Goal: Task Accomplishment & Management: Use online tool/utility

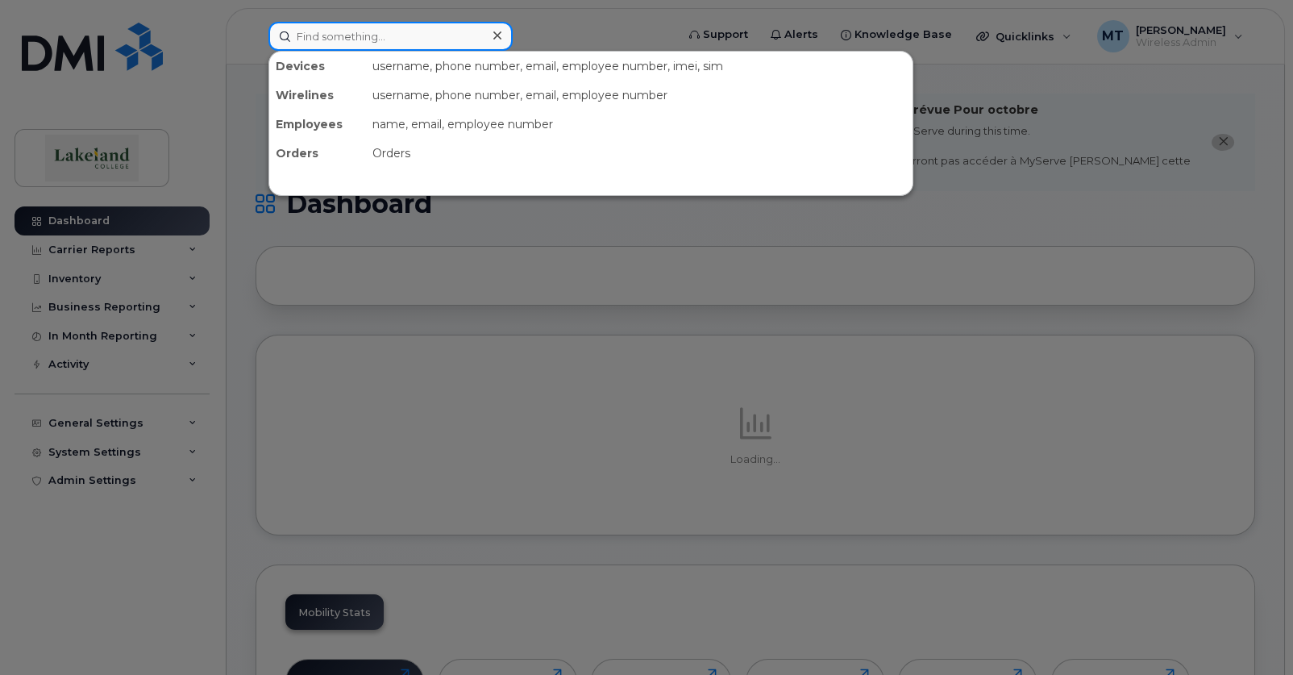
click at [433, 40] on input at bounding box center [391, 36] width 244 height 29
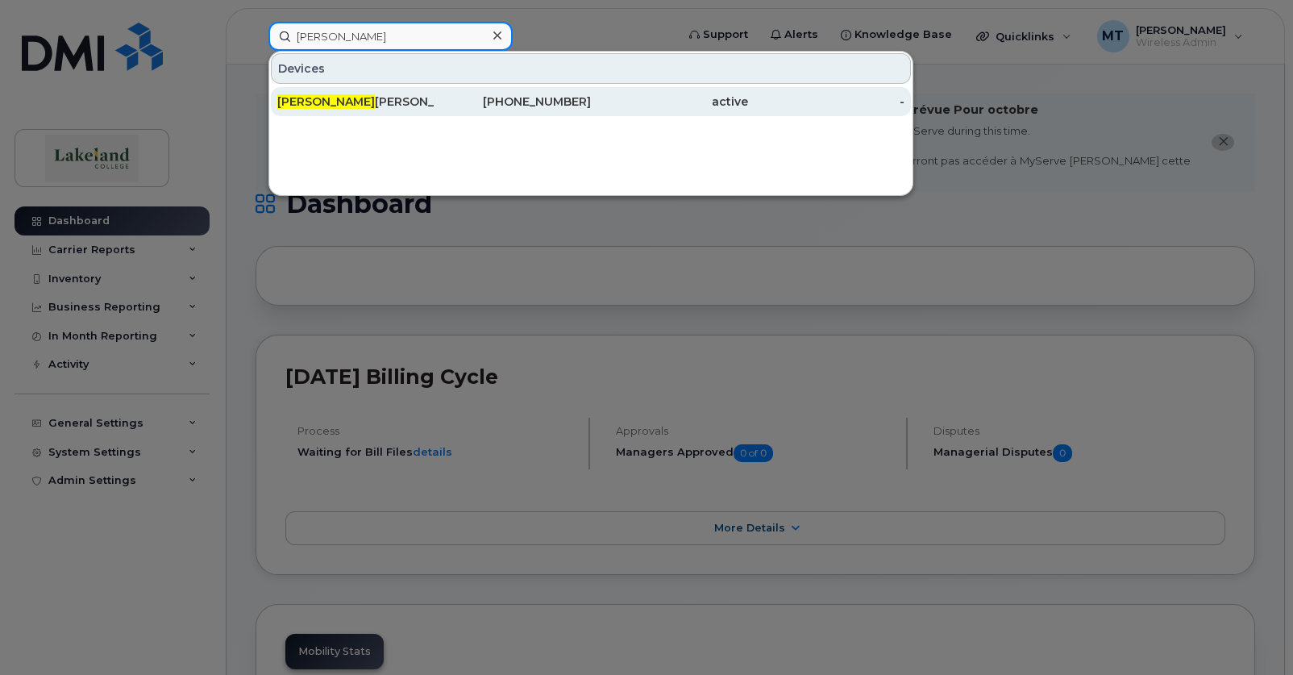
type input "[PERSON_NAME]"
click at [414, 104] on div "[PERSON_NAME]" at bounding box center [355, 102] width 157 height 16
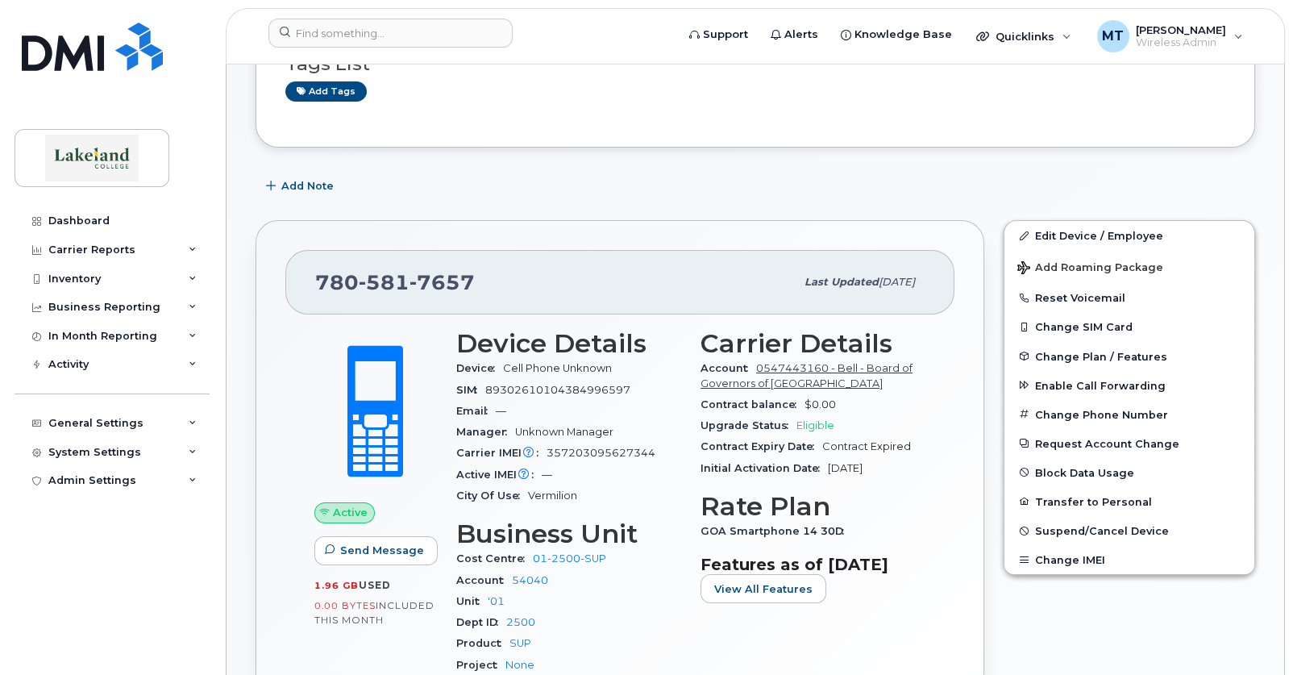
scroll to position [323, 0]
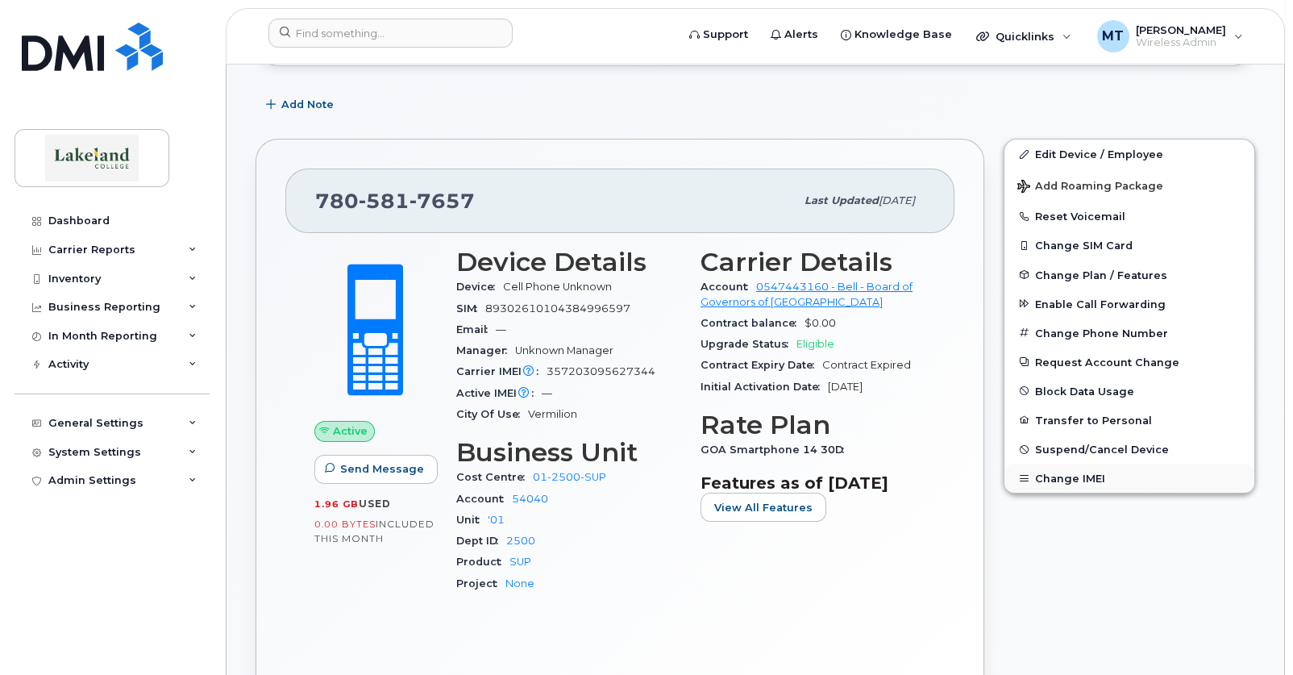
click at [1072, 480] on button "Change IMEI" at bounding box center [1130, 478] width 250 height 29
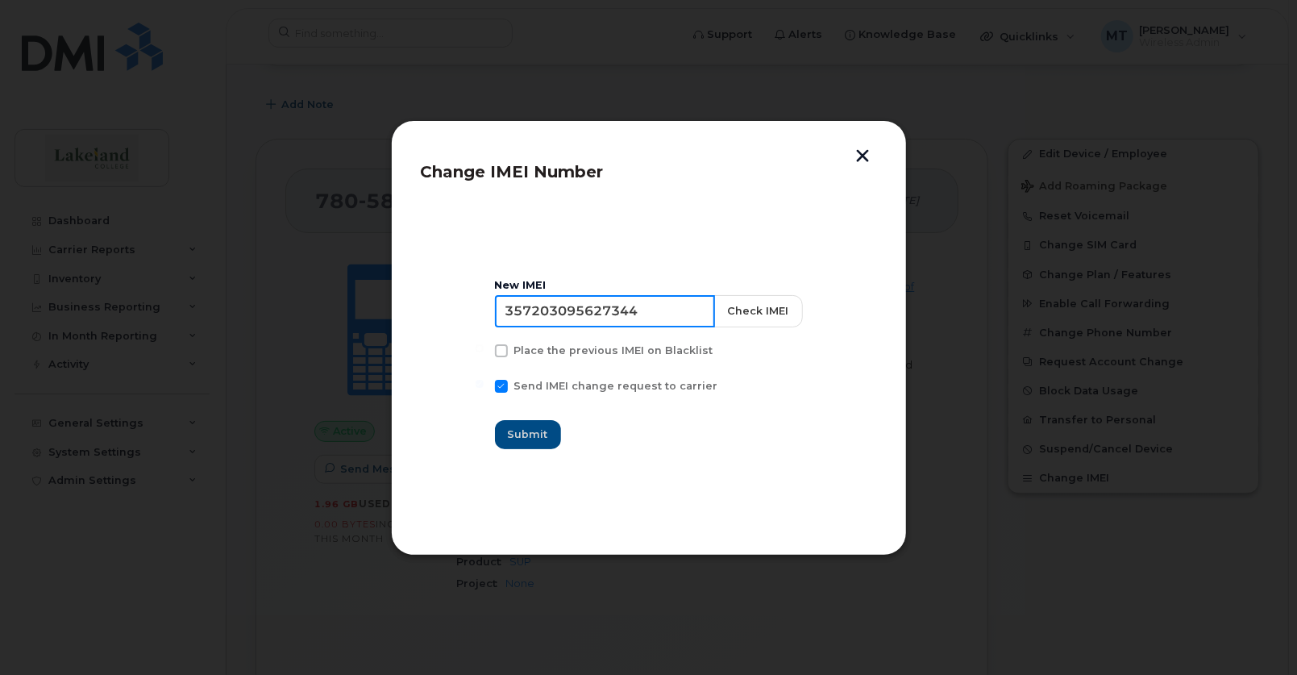
drag, startPoint x: 652, startPoint y: 309, endPoint x: 508, endPoint y: 307, distance: 144.3
click at [508, 307] on input "357203095627344" at bounding box center [605, 311] width 220 height 32
paste input "138889 972558 8"
click at [651, 306] on input "35 138889 972558 8" at bounding box center [605, 311] width 220 height 32
click at [593, 310] on input "35 138889 9725588" at bounding box center [605, 311] width 220 height 32
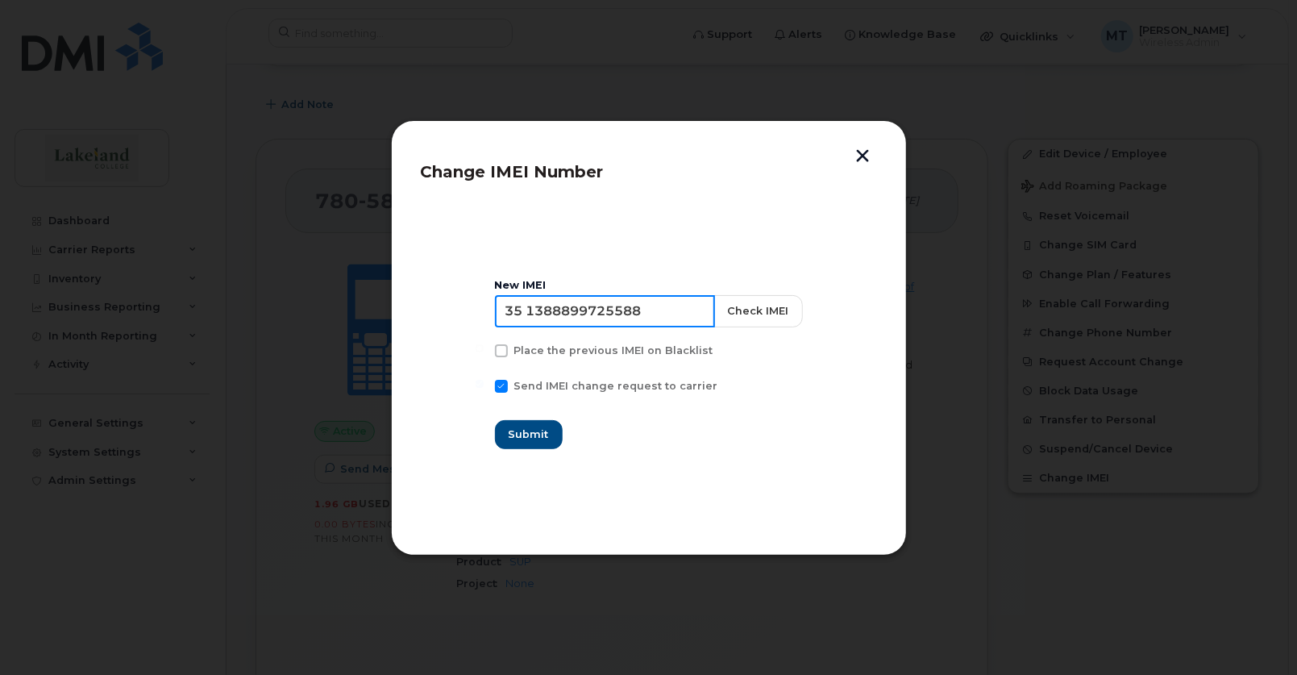
click at [535, 307] on input "35 1388899725588" at bounding box center [605, 311] width 220 height 32
type input "351388899725588"
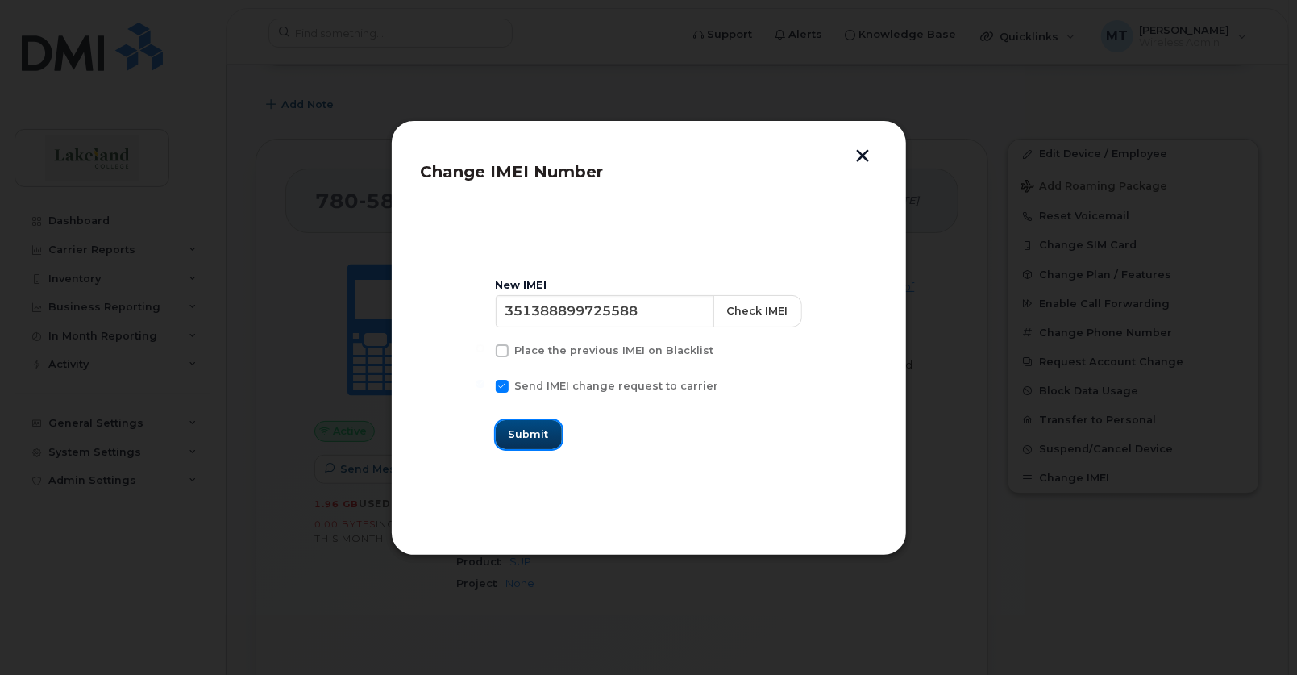
click at [540, 430] on span "Submit" at bounding box center [529, 434] width 40 height 15
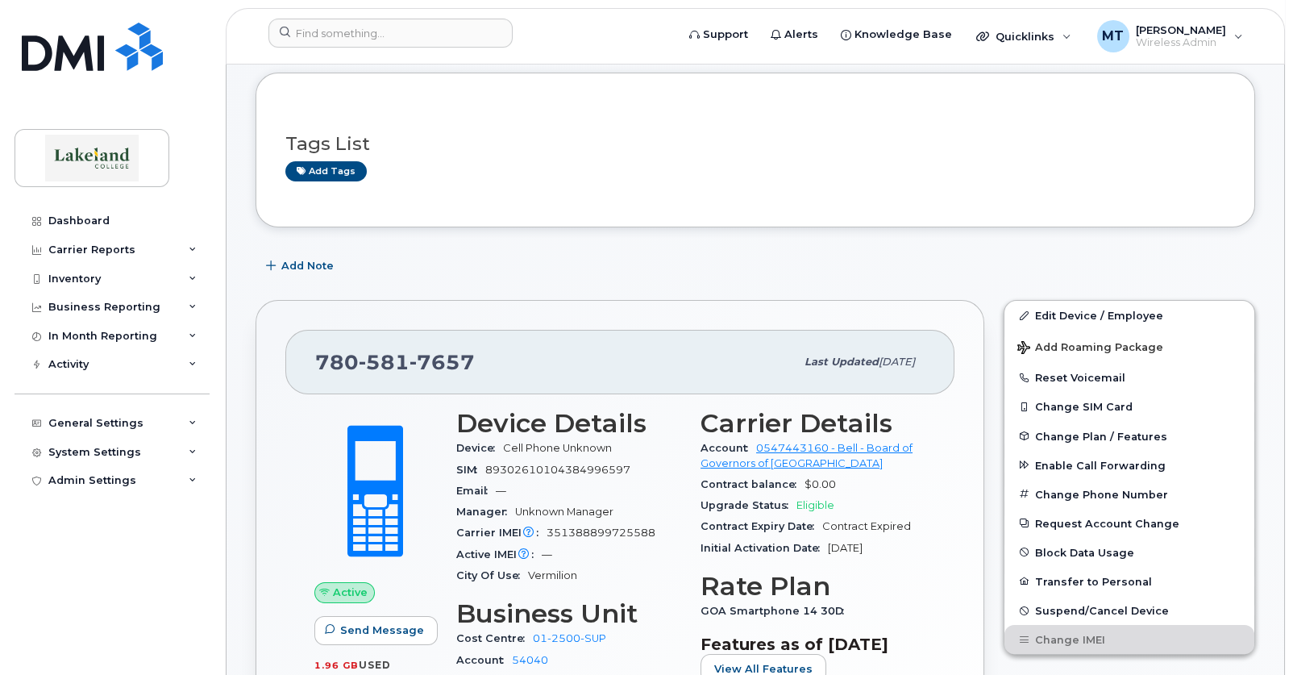
scroll to position [0, 0]
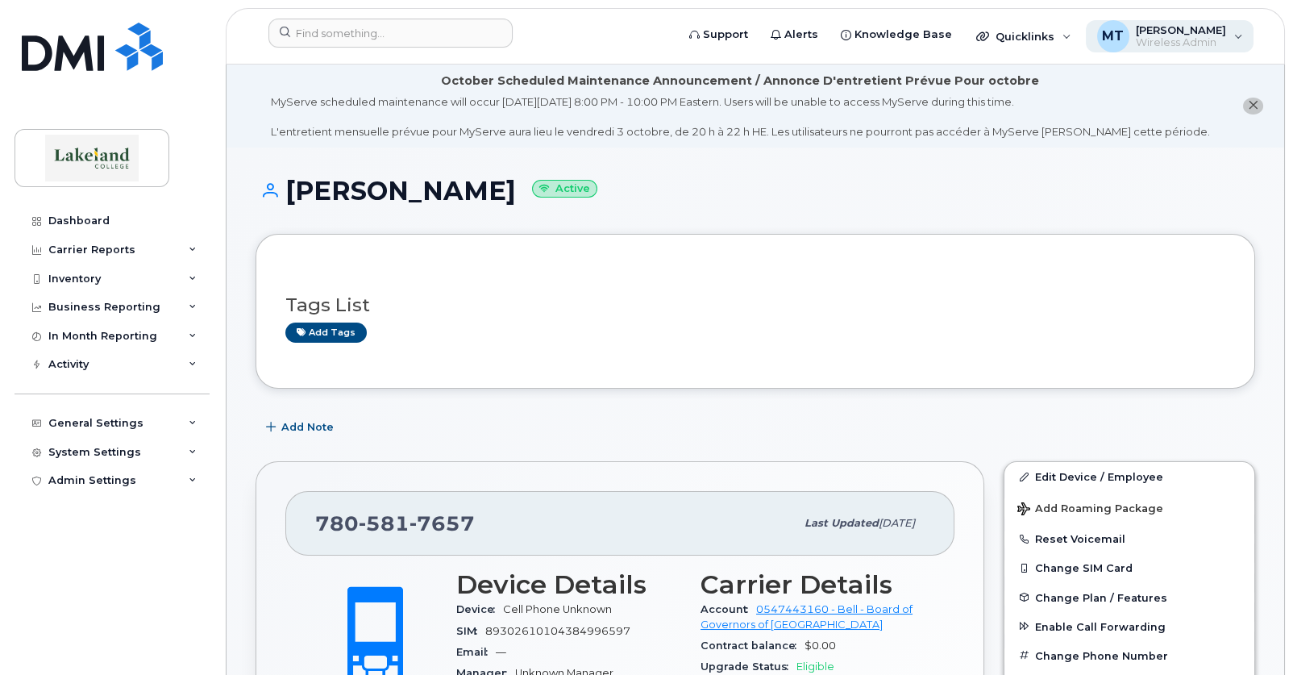
click at [1182, 22] on div "MT Margaret Templeton Wireless Admin" at bounding box center [1170, 36] width 169 height 32
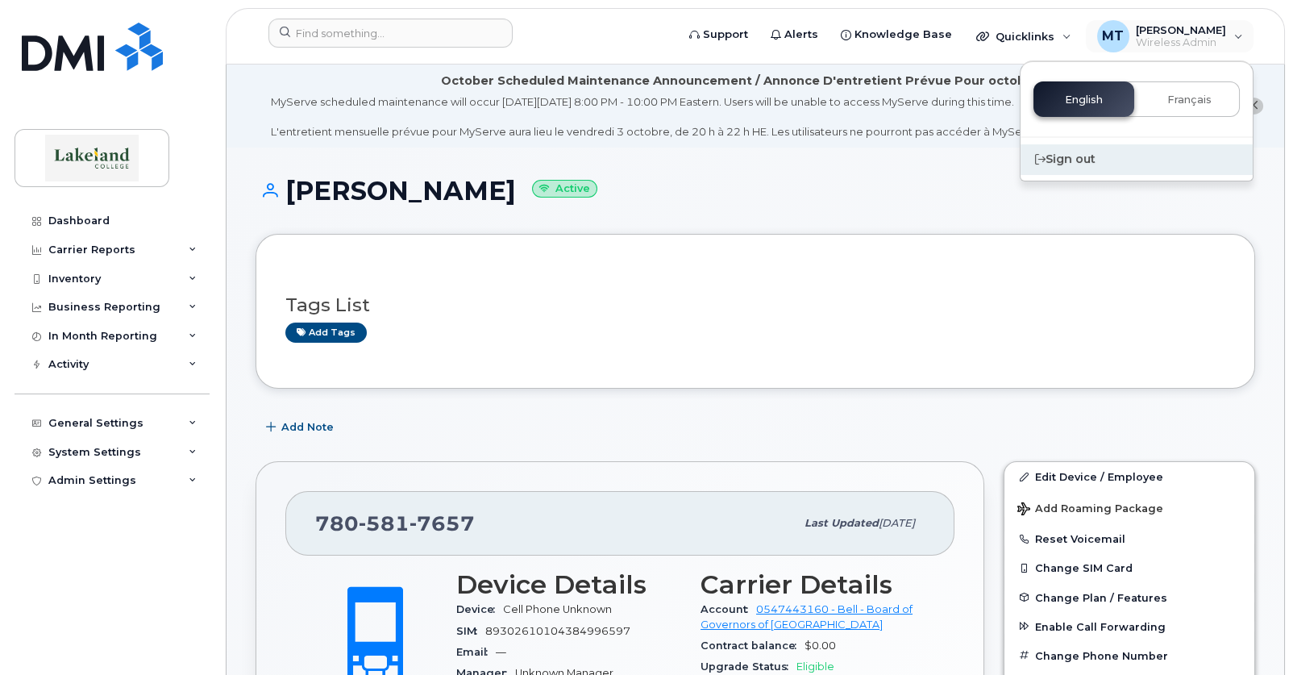
click at [1056, 162] on div "Sign out" at bounding box center [1137, 159] width 232 height 30
